Goal: Information Seeking & Learning: Learn about a topic

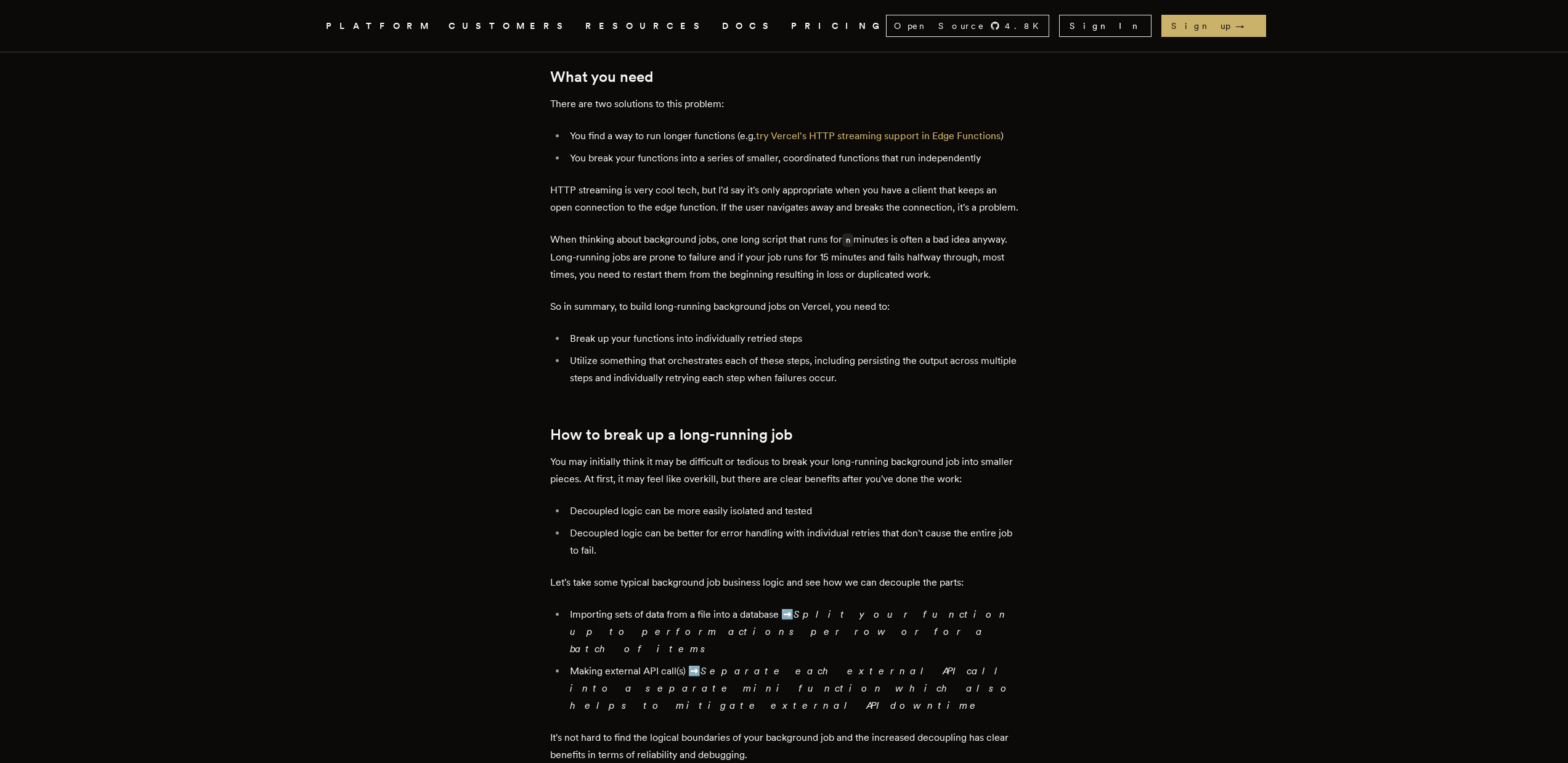
scroll to position [867, 0]
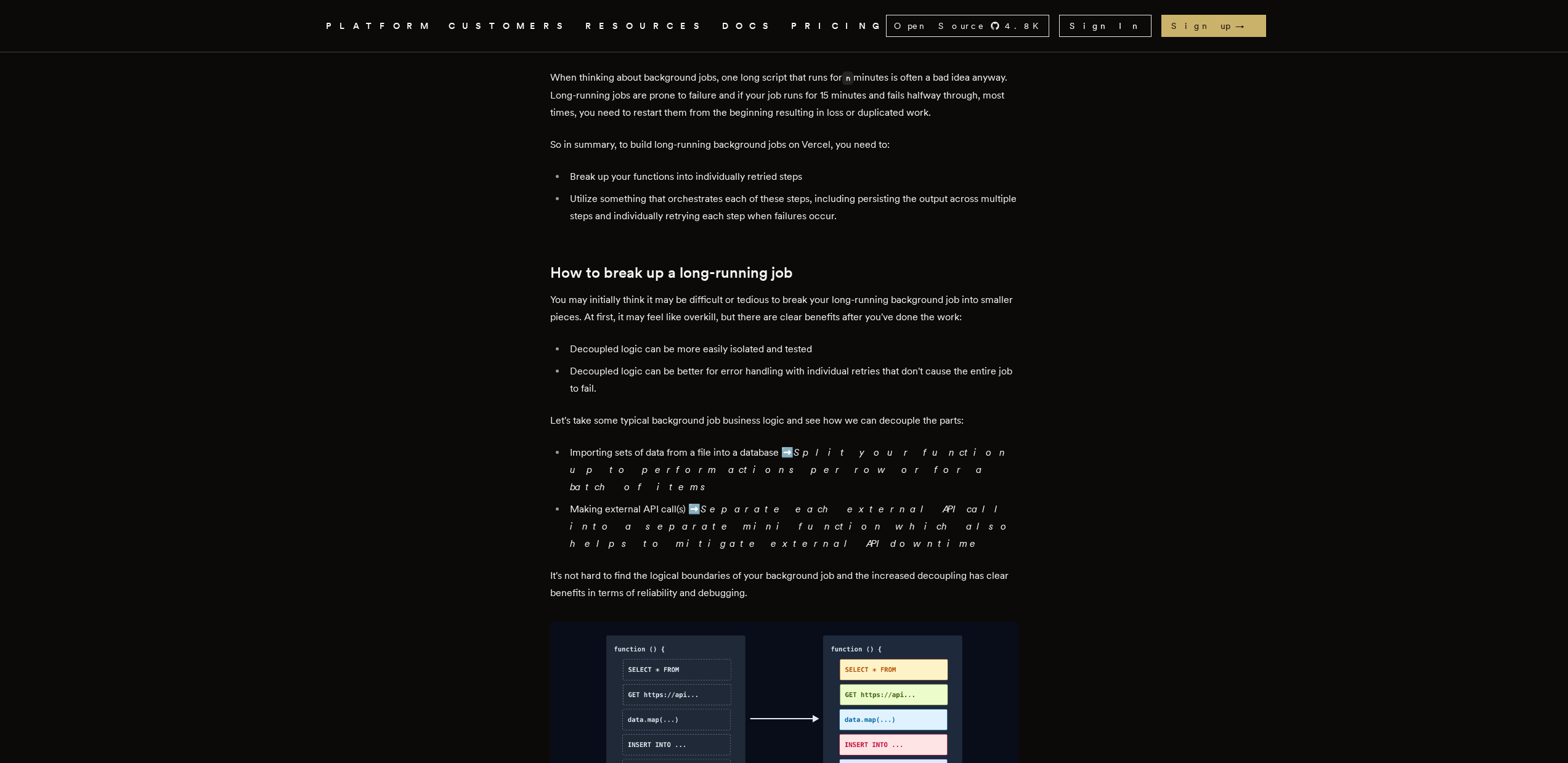
click at [1013, 422] on p "Let's take some typical background job business logic and see how we can decoup…" at bounding box center [785, 421] width 469 height 17
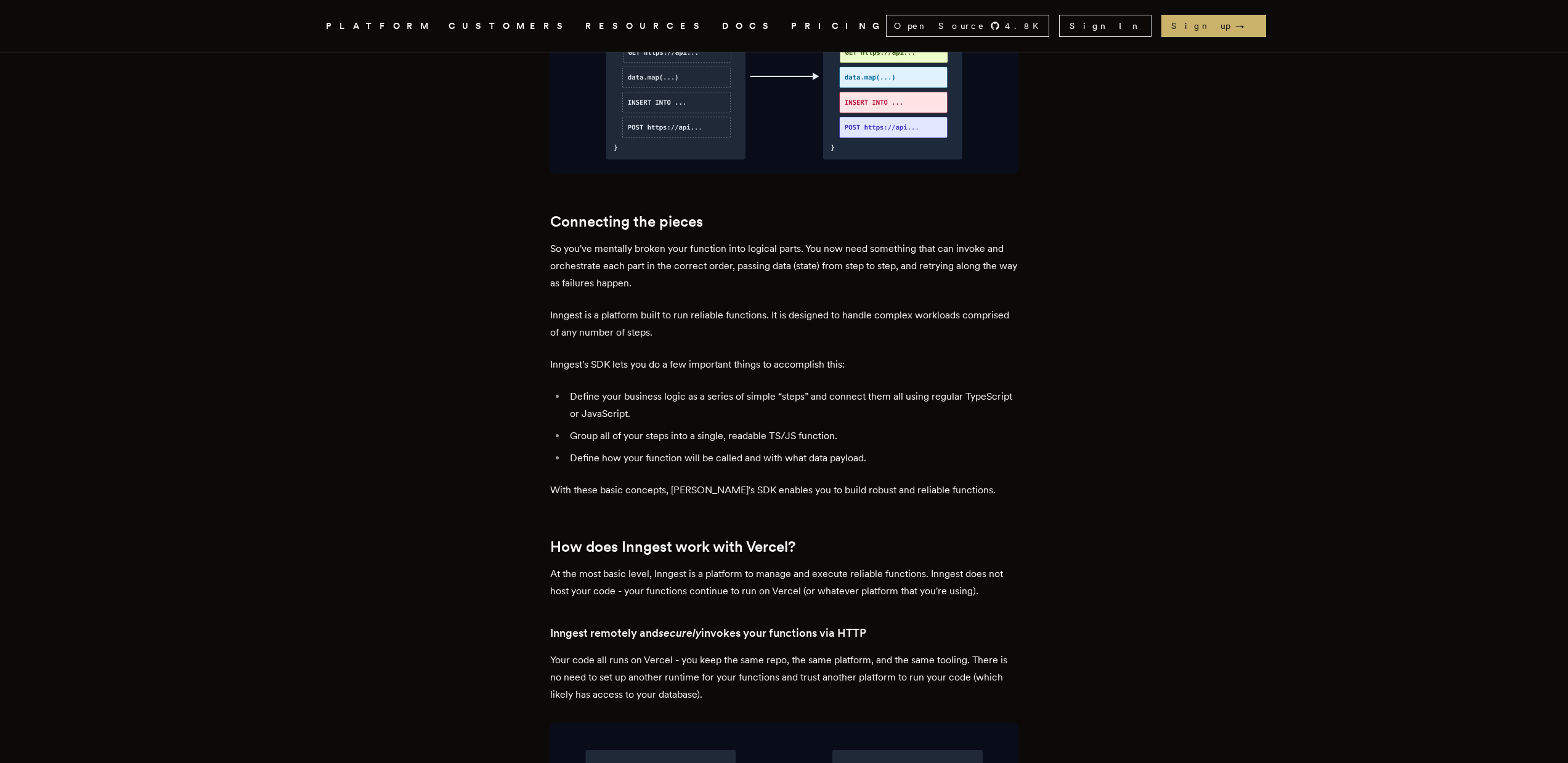
scroll to position [1668, 0]
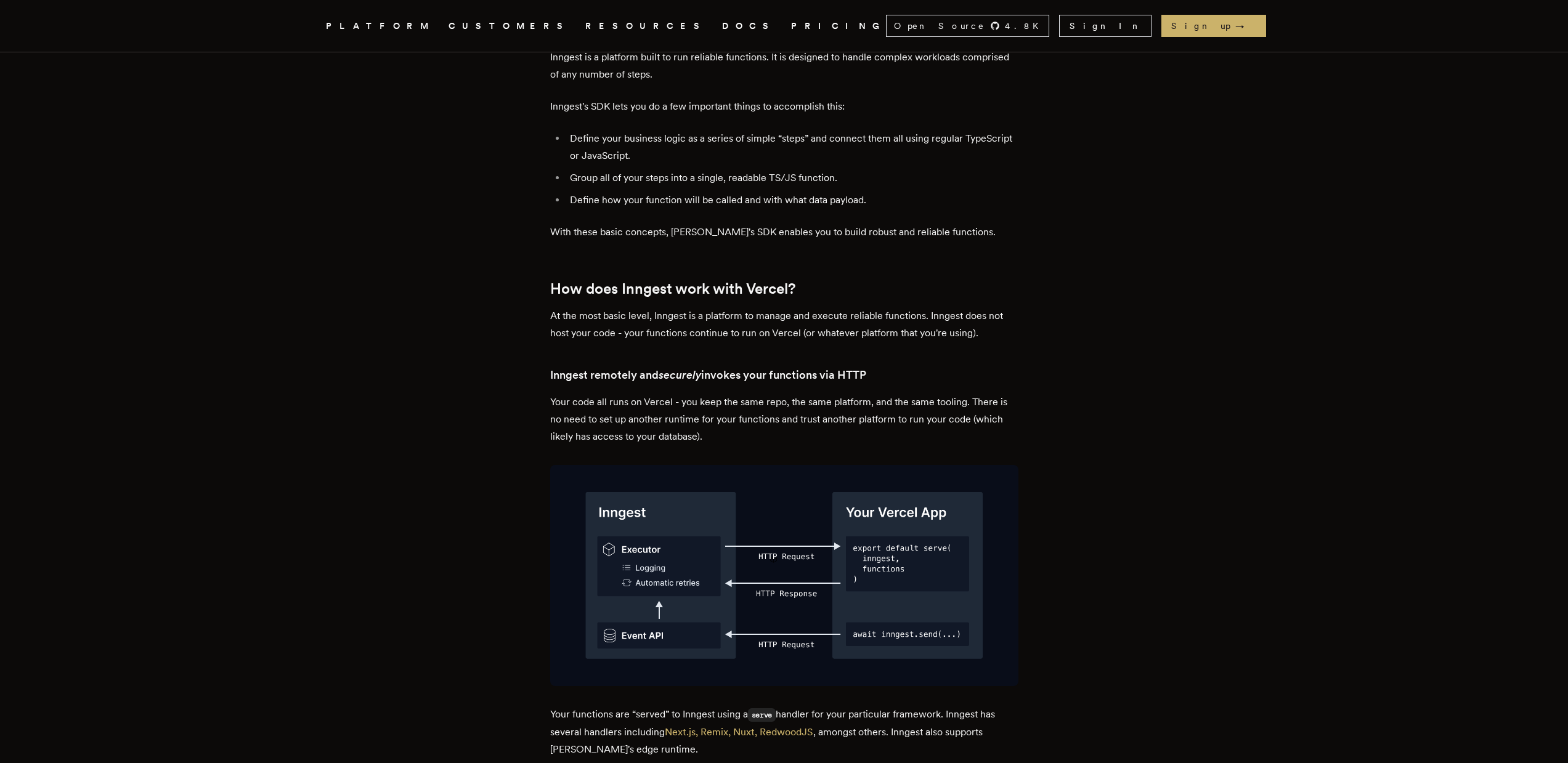
scroll to position [1647, 0]
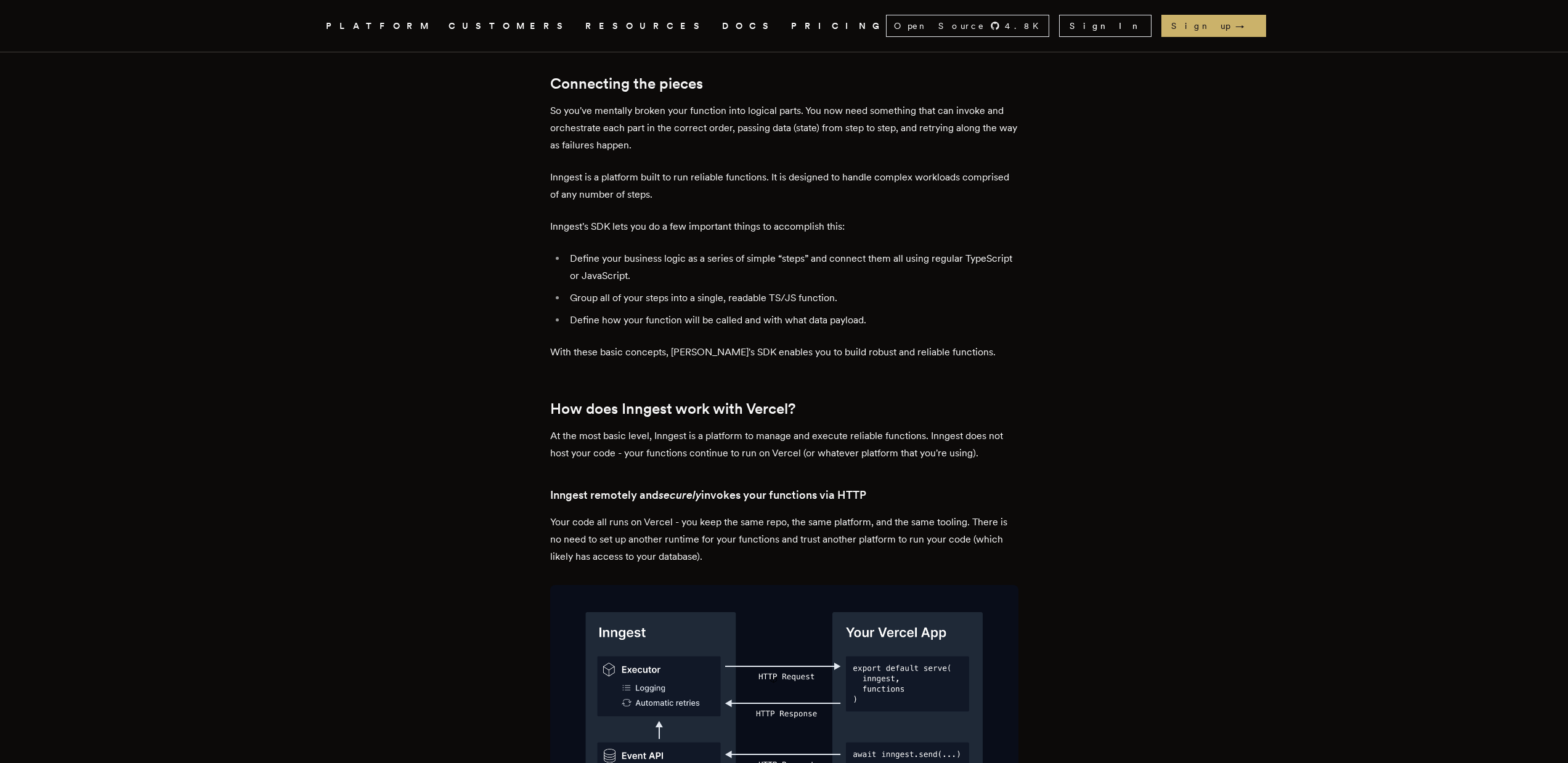
click at [666, 428] on p "At the most basic level, Inngest is a platform to manage and execute reliable f…" at bounding box center [785, 445] width 469 height 35
copy p "Inngest"
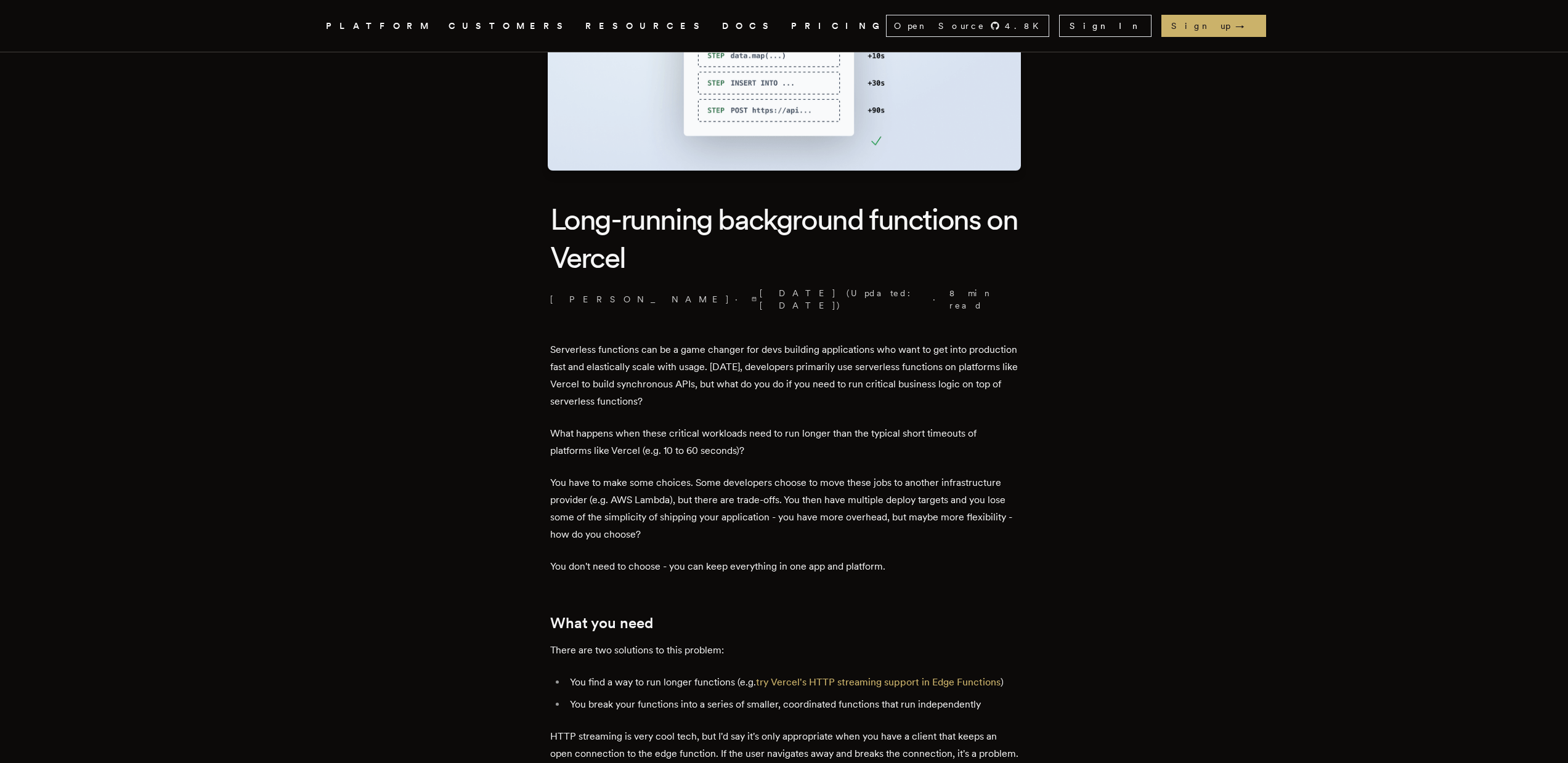
scroll to position [0, 0]
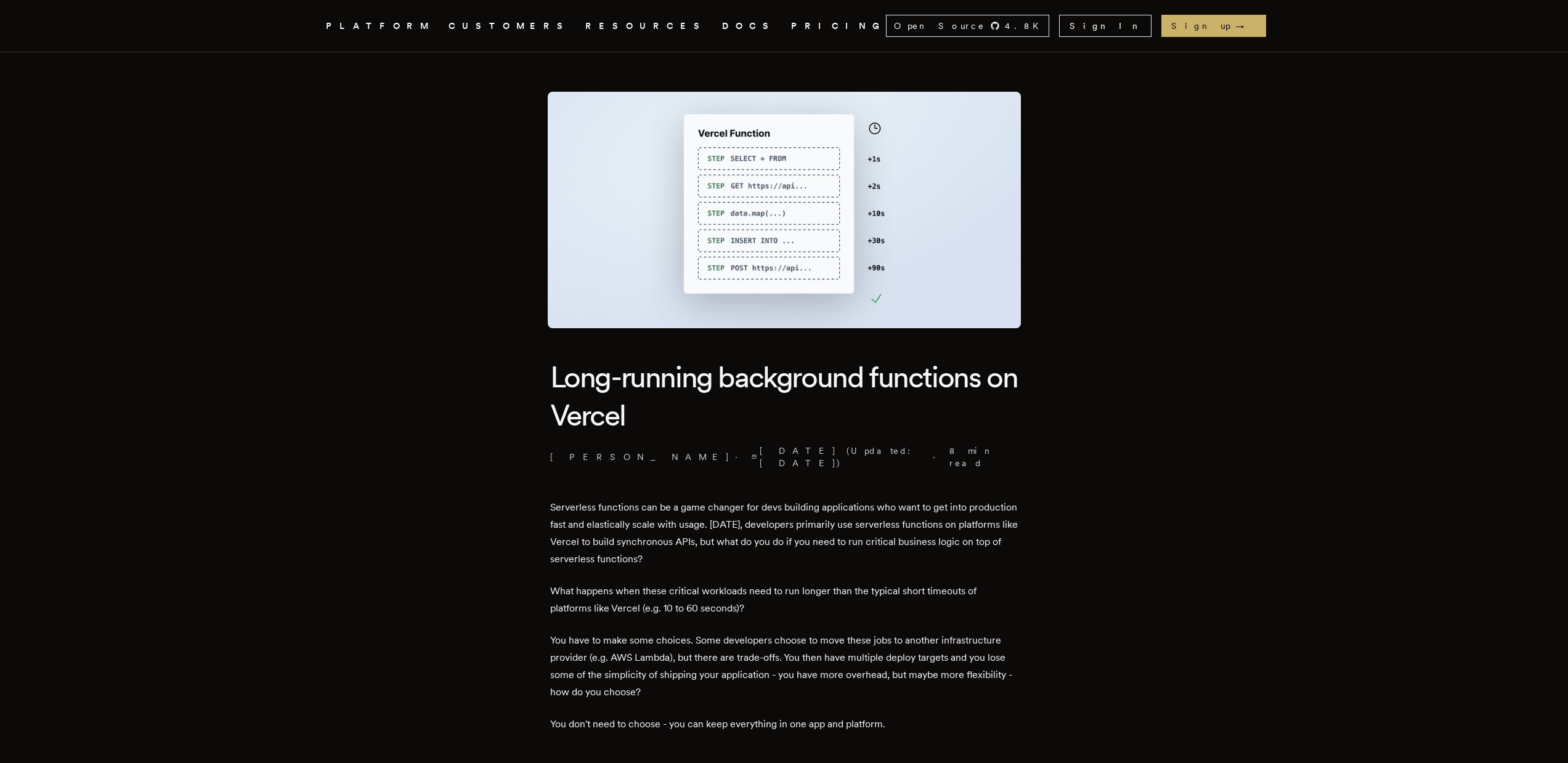
click at [312, 32] on icon ".cls-1 { fill: #FAFAF9; }" at bounding box center [312, 25] width 0 height 15
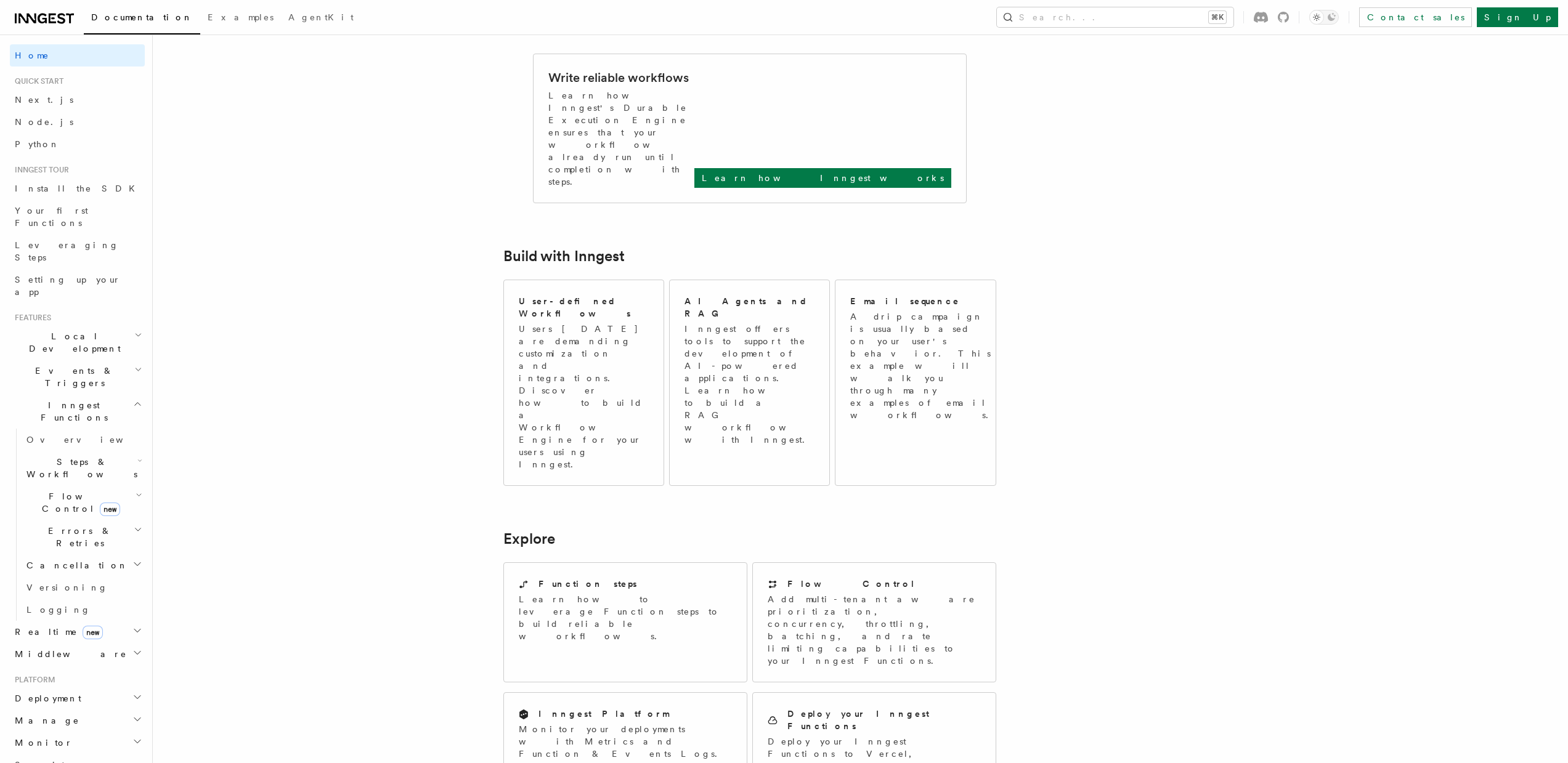
scroll to position [576, 0]
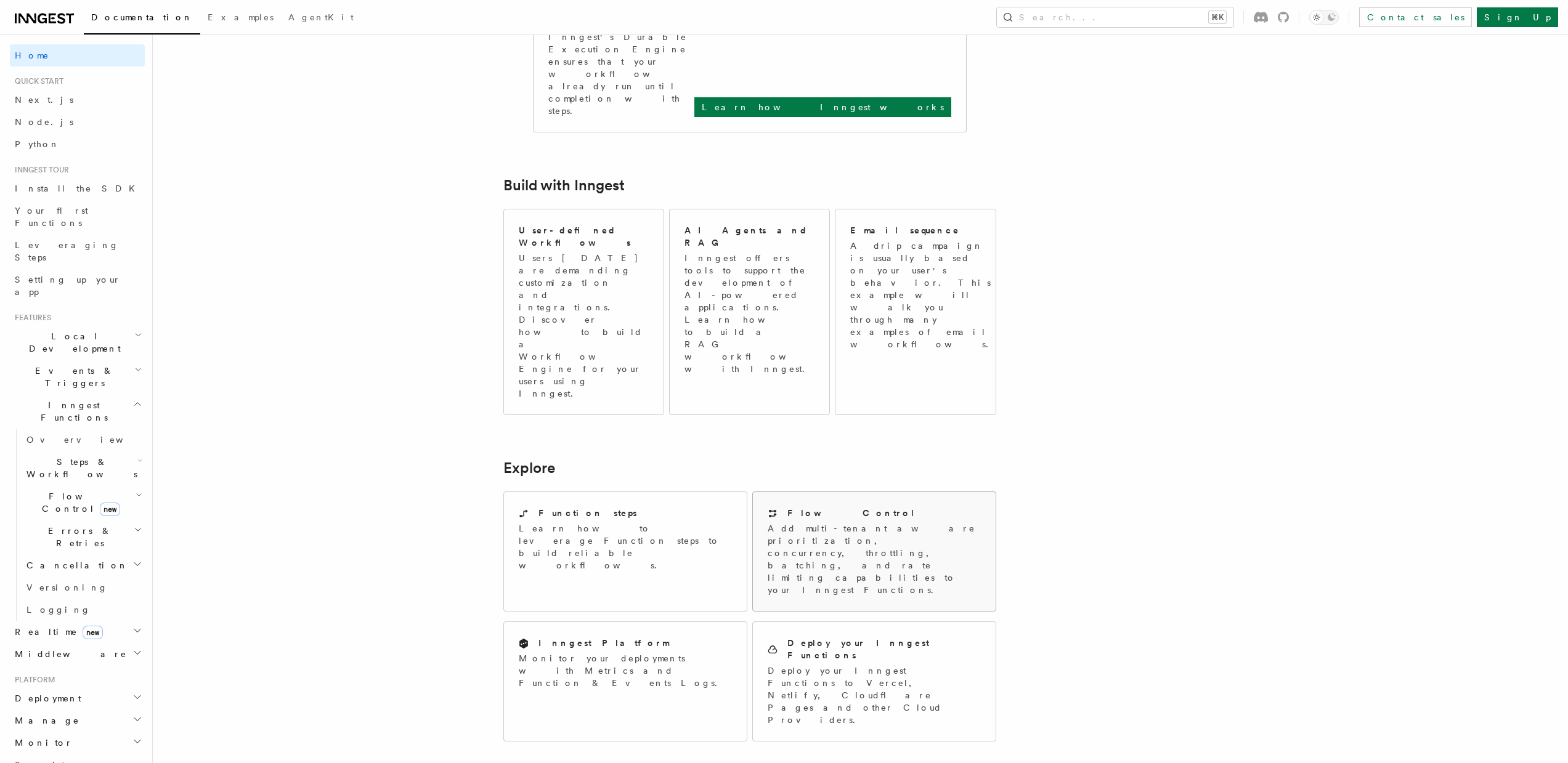
click at [941, 507] on div "Flow Control" at bounding box center [874, 513] width 213 height 13
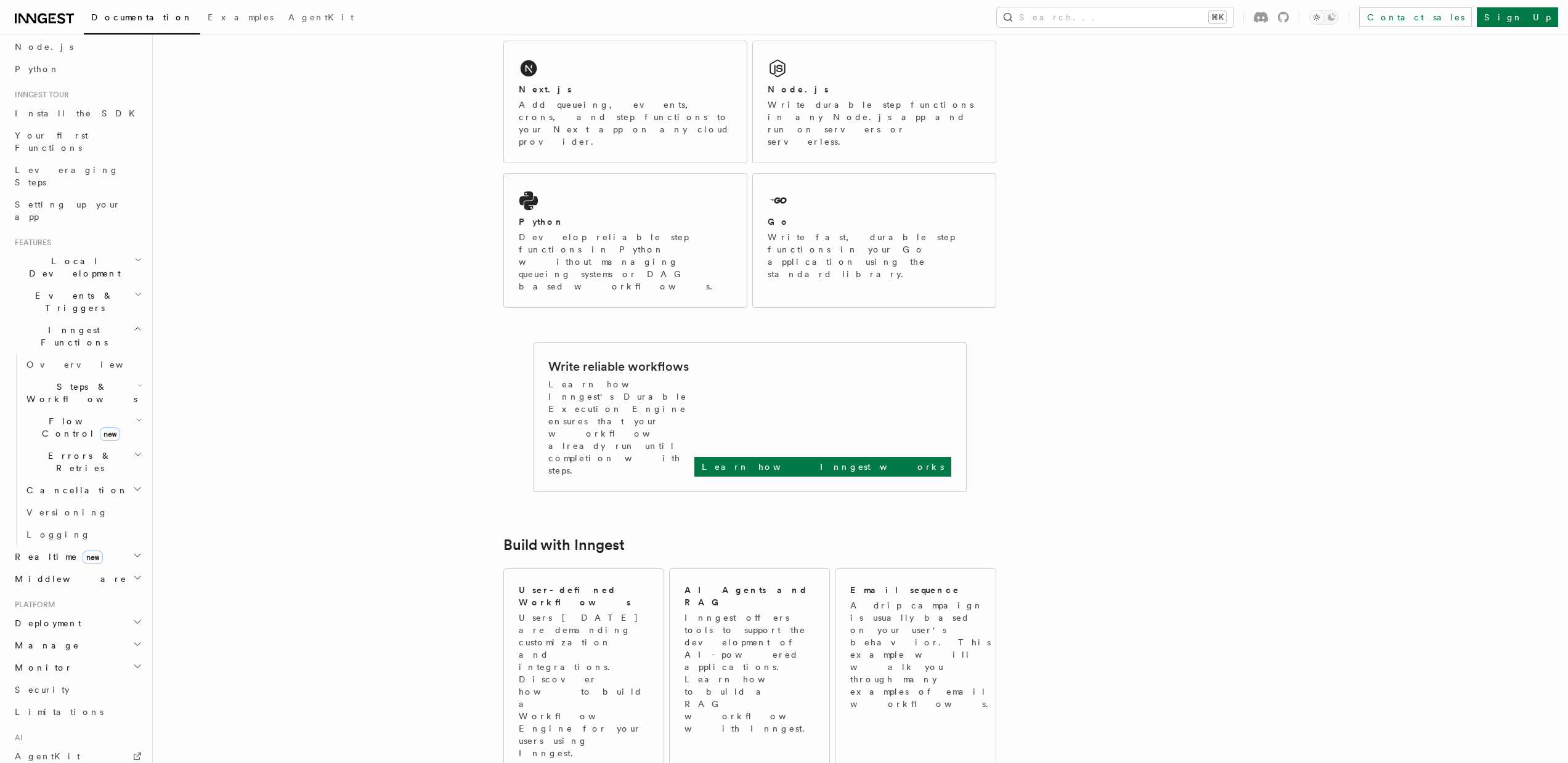
scroll to position [105, 0]
click at [56, 329] on span "Overview" at bounding box center [90, 335] width 127 height 13
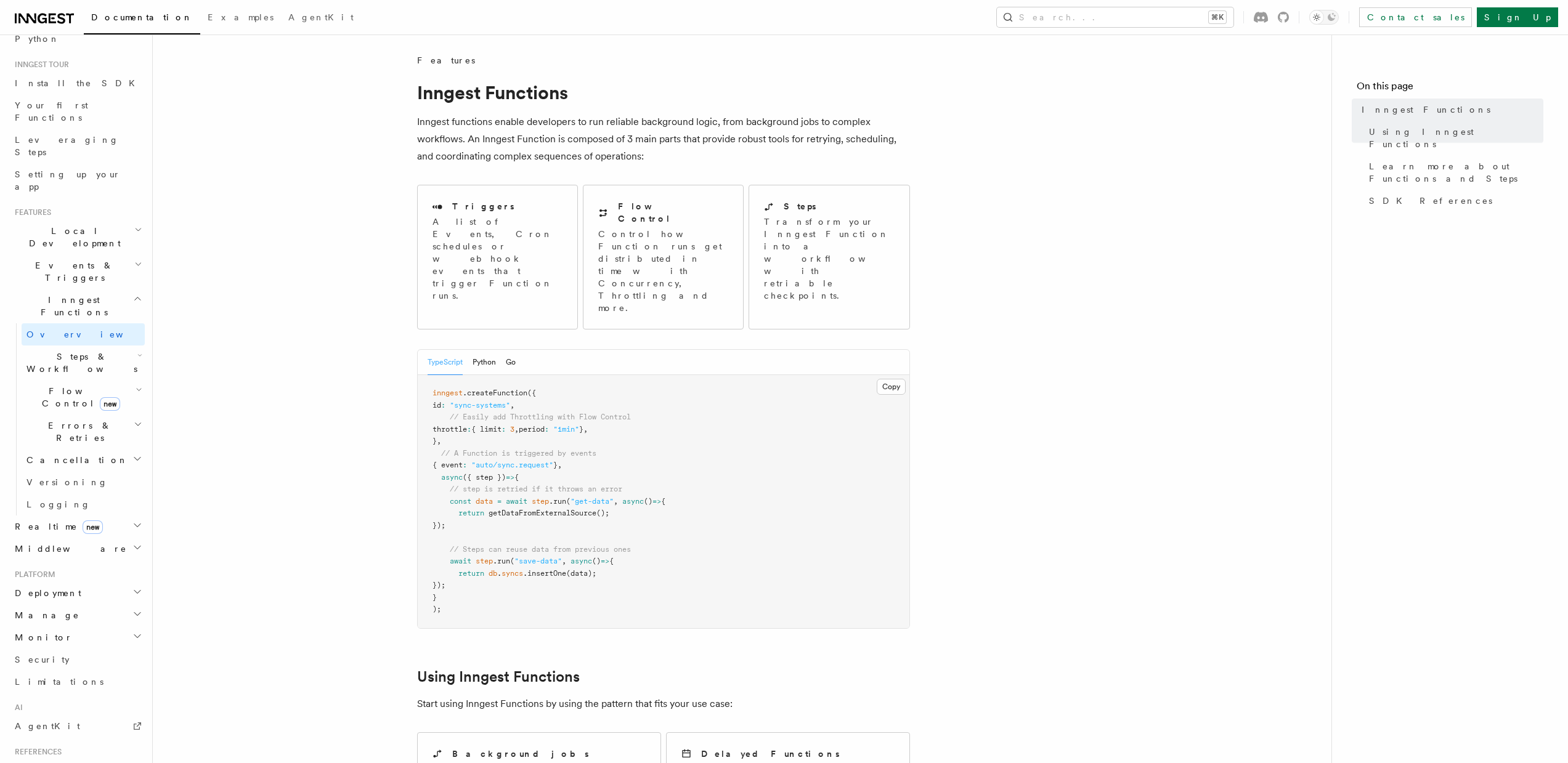
click at [55, 351] on span "Steps & Workflows" at bounding box center [80, 362] width 116 height 25
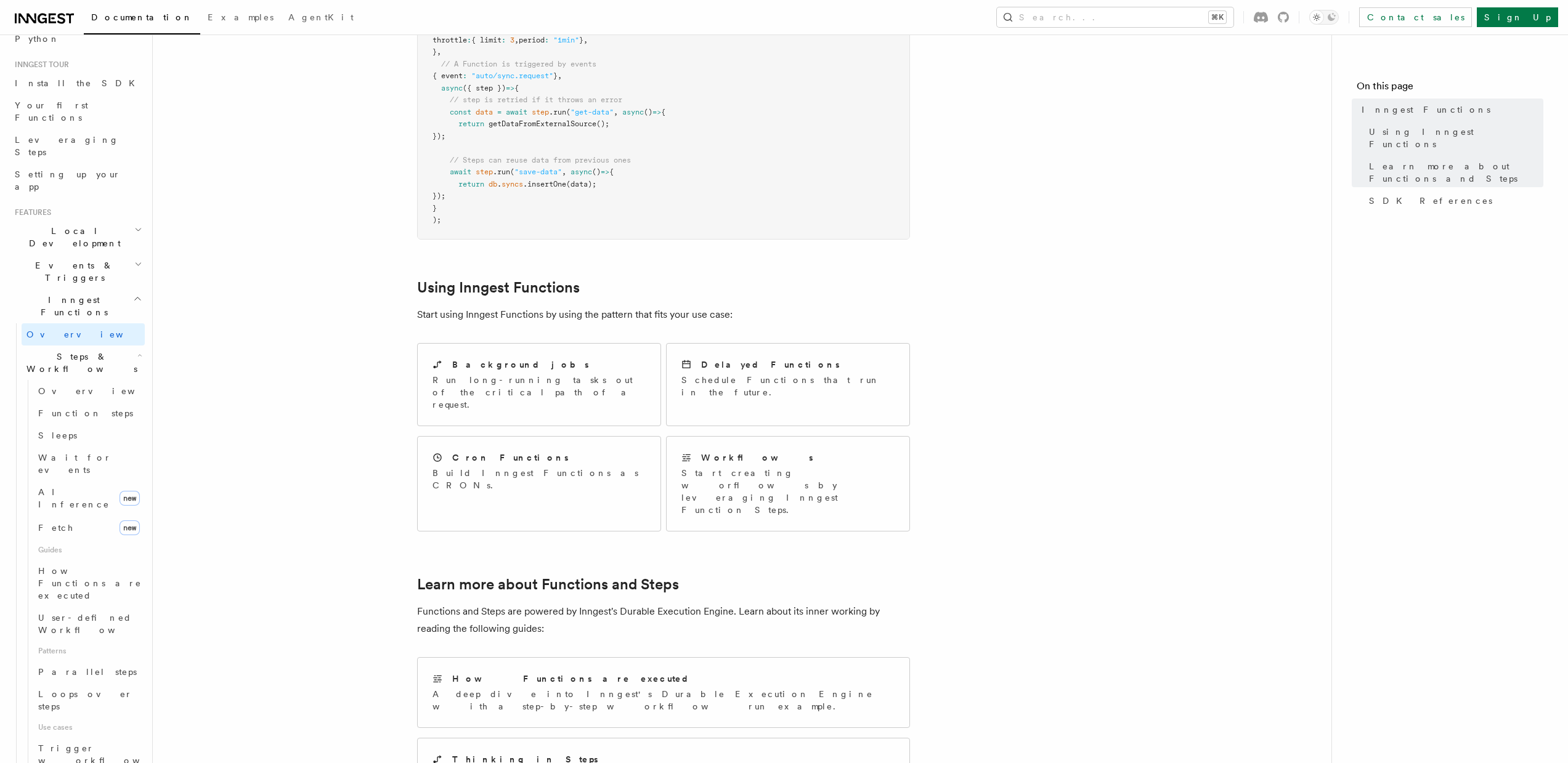
scroll to position [140, 0]
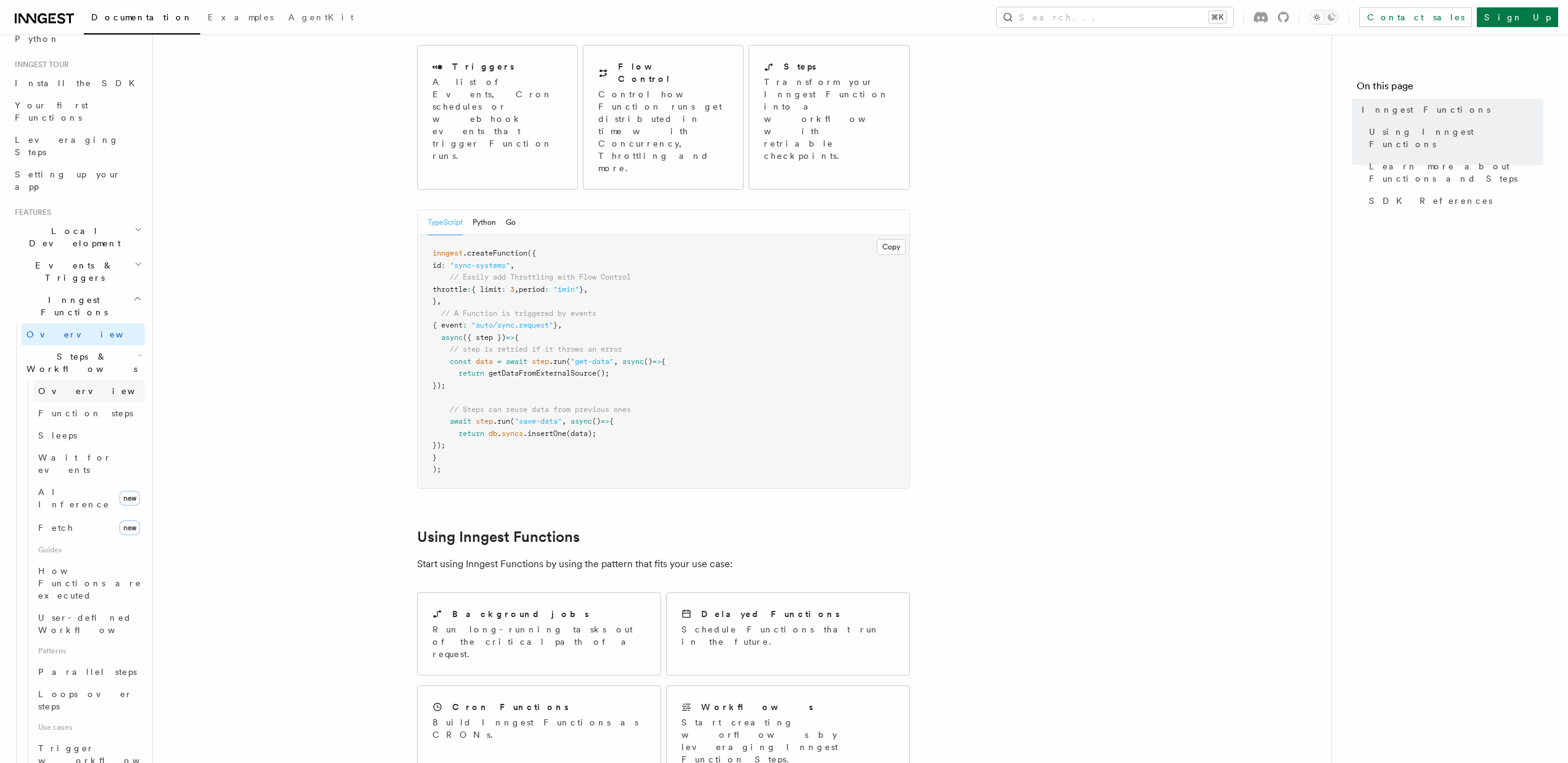
click at [66, 381] on link "Overview" at bounding box center [89, 391] width 112 height 22
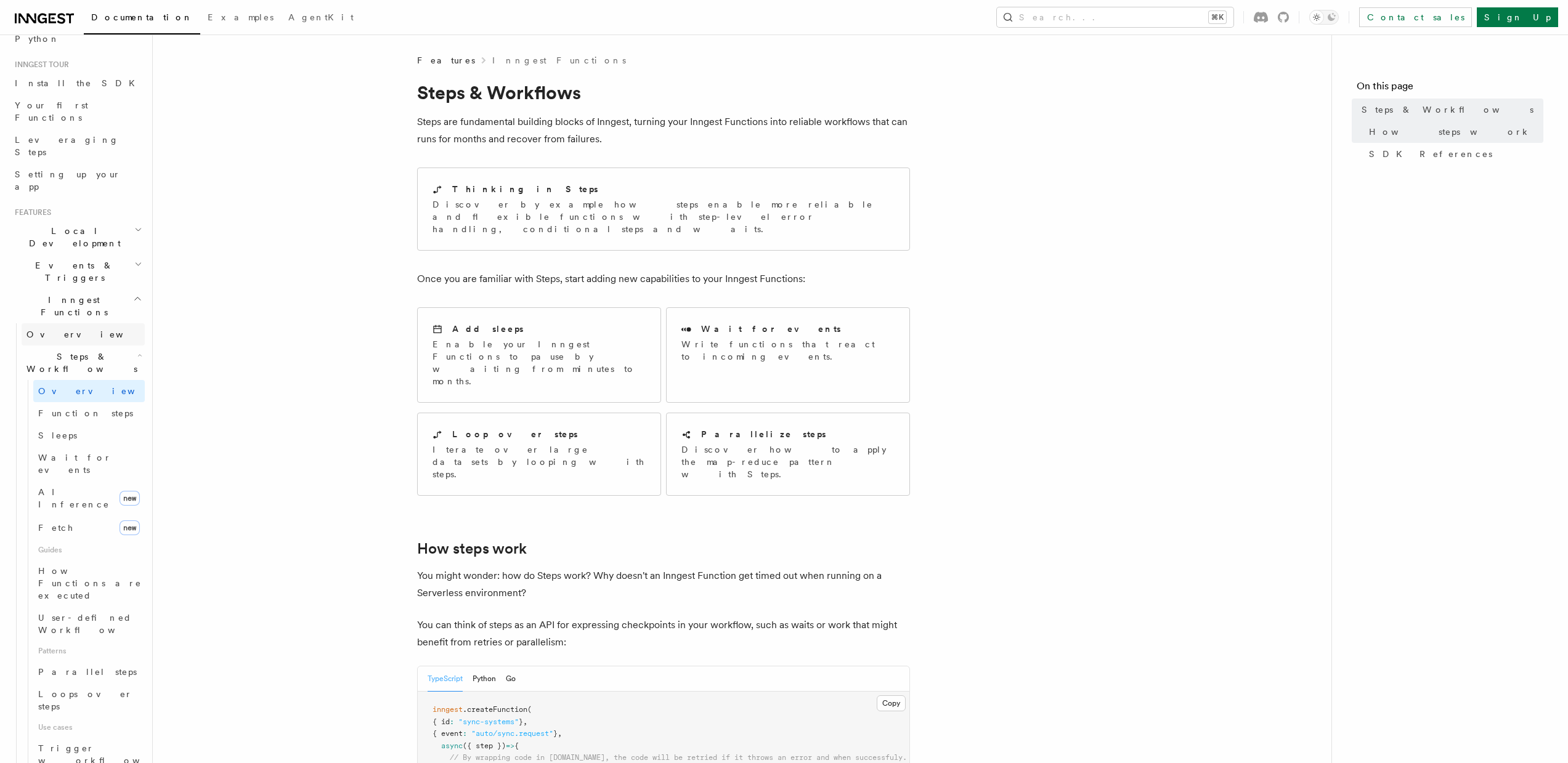
click at [49, 330] on span "Overview" at bounding box center [90, 334] width 127 height 10
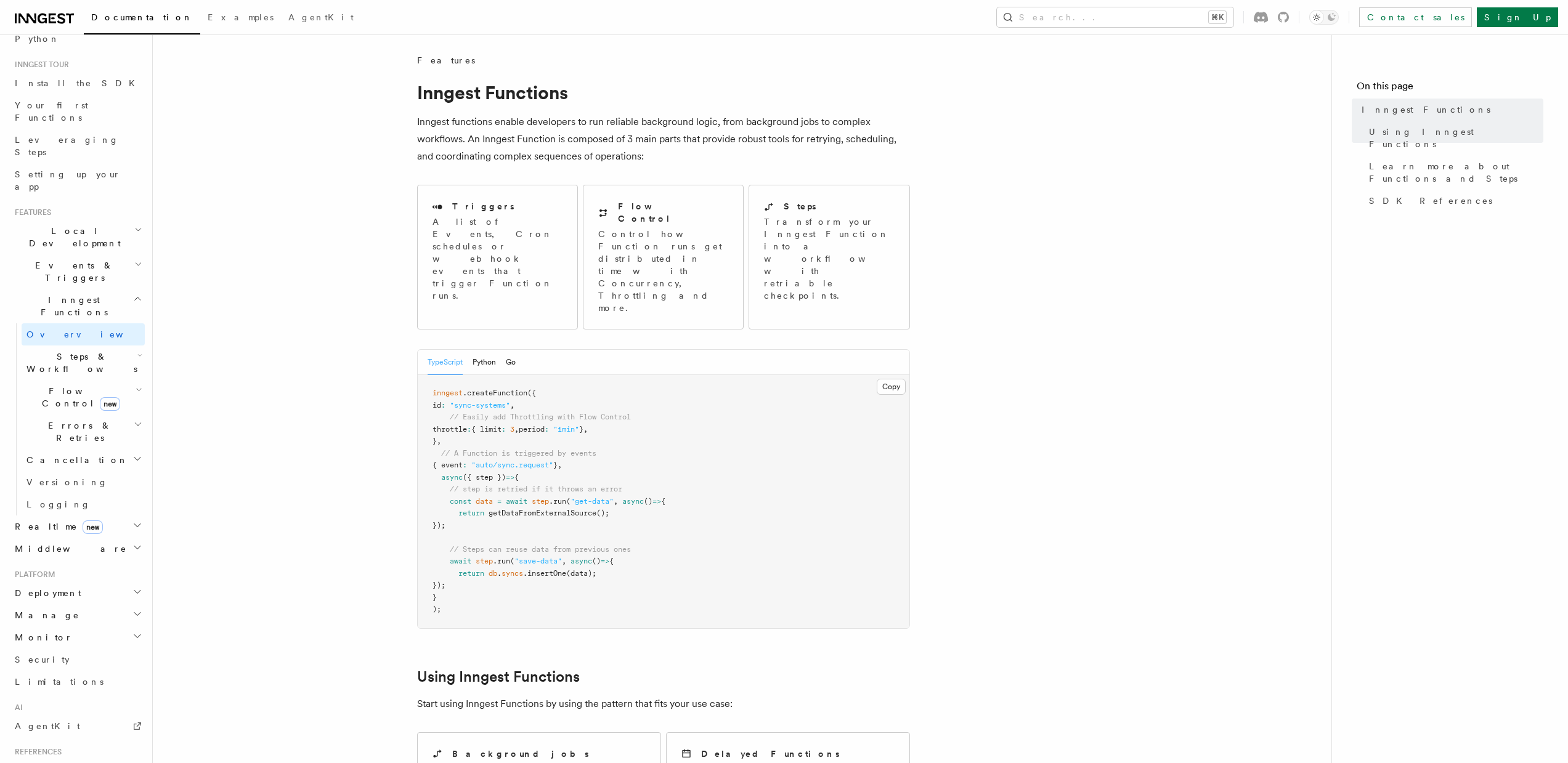
click at [645, 234] on p "Control how Function runs get distributed in time with Concurrency, Throttling …" at bounding box center [663, 271] width 130 height 86
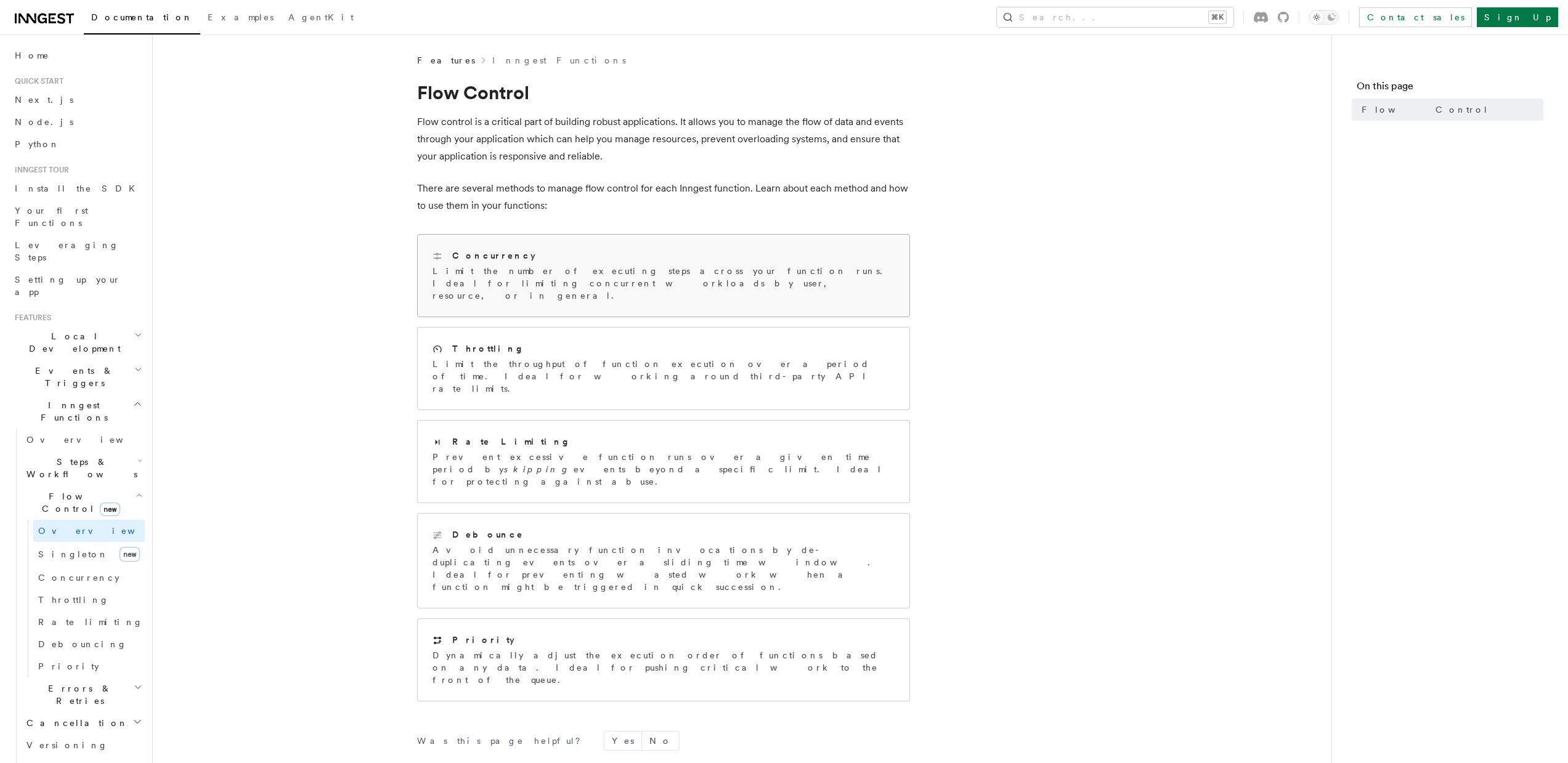
click at [671, 277] on p "Limit the number of executing steps across your function runs. Ideal for limiti…" at bounding box center [663, 283] width 462 height 37
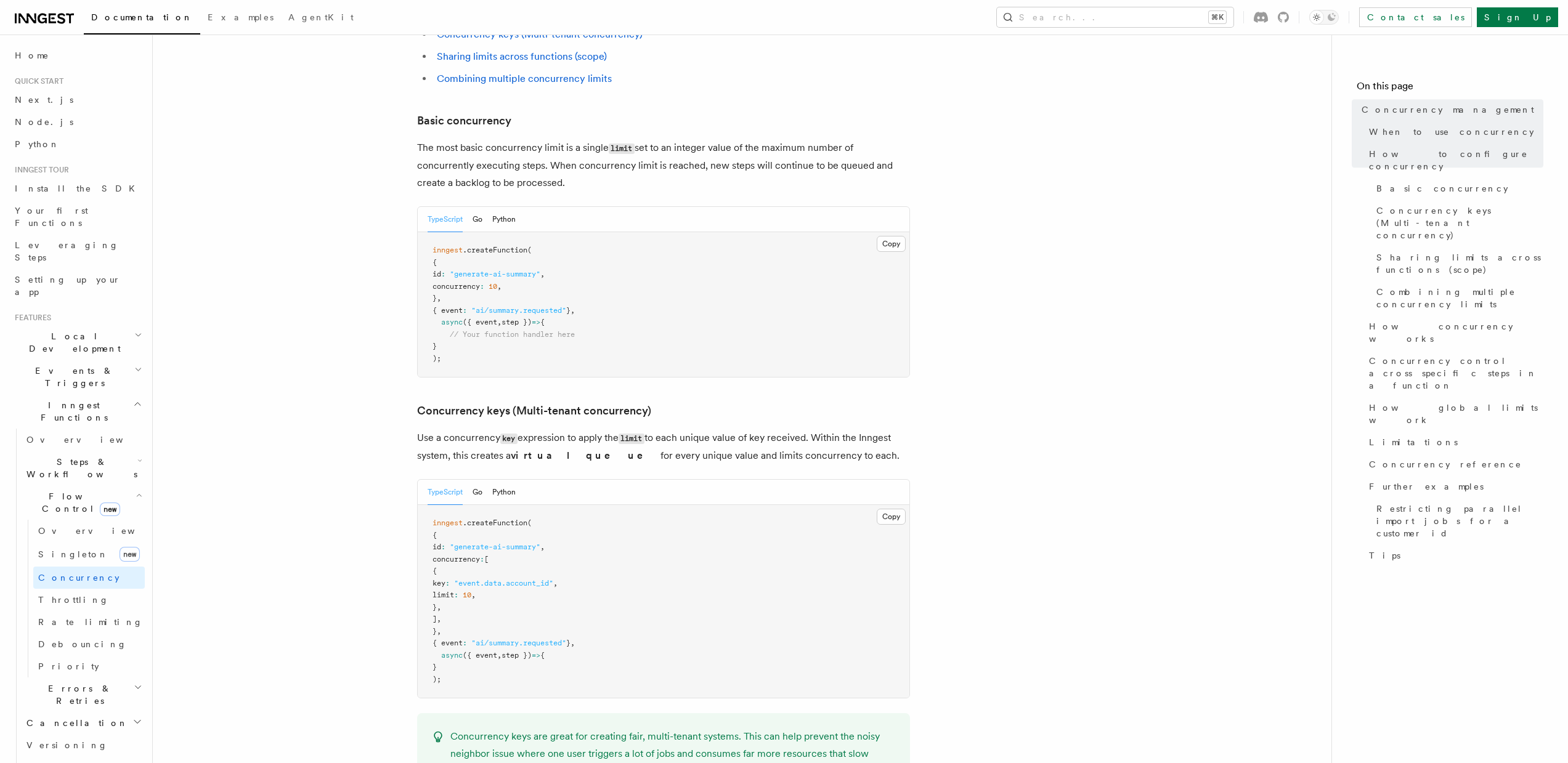
scroll to position [778, 0]
